Goal: Navigation & Orientation: Go to known website

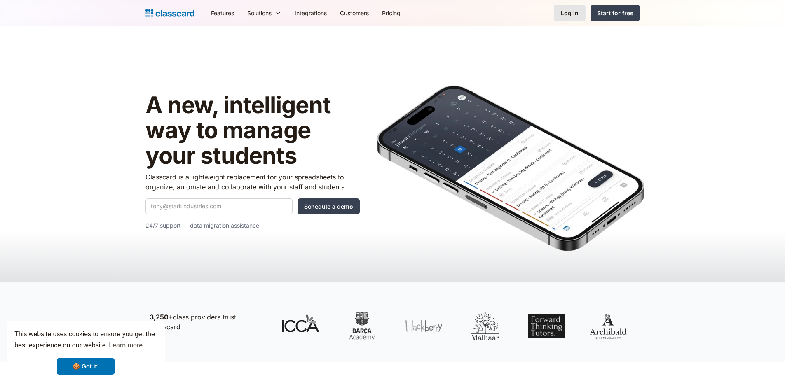
click at [568, 15] on div "Log in" at bounding box center [570, 13] width 18 height 9
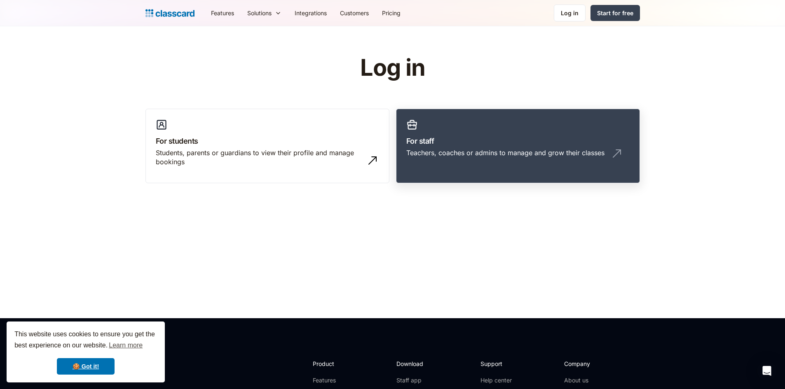
click at [556, 141] on h3 "For staff" at bounding box center [517, 141] width 223 height 11
